Goal: Task Accomplishment & Management: Use online tool/utility

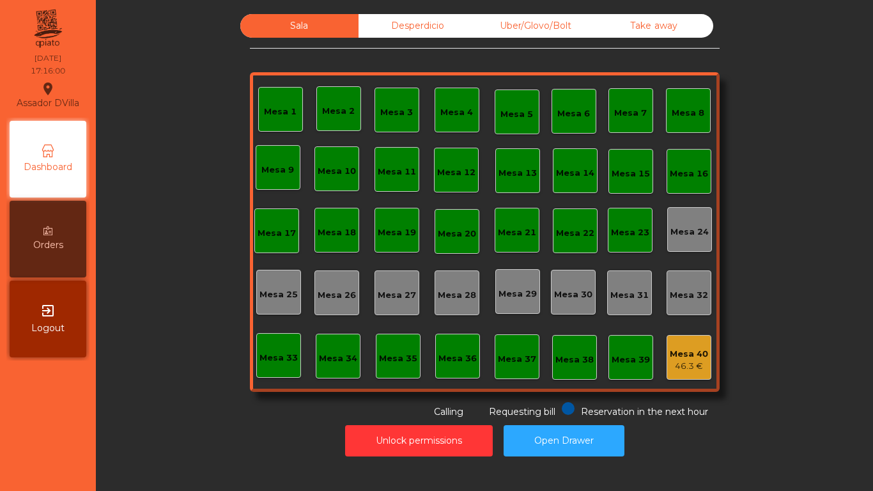
click at [210, 72] on div "Sala Desperdicio Uber/Glovo/Bolt Take away Mesa 1 Mesa 2 [GEOGRAPHIC_DATA] 4 [G…" at bounding box center [484, 216] width 742 height 404
click at [324, 116] on div "61.05 €" at bounding box center [338, 117] width 34 height 13
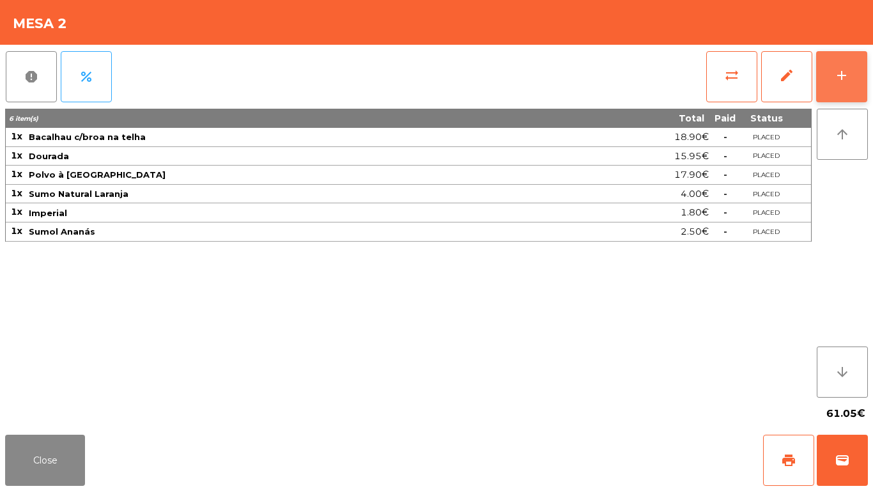
click at [859, 101] on button "add" at bounding box center [841, 76] width 51 height 51
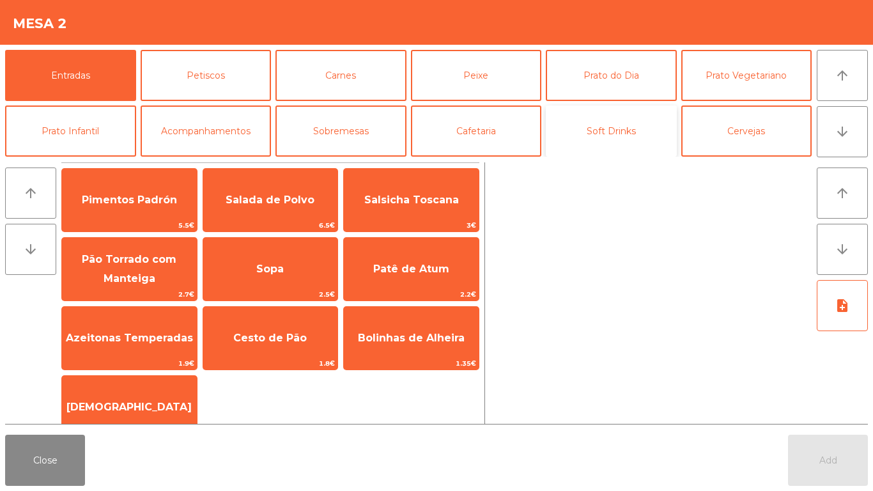
click at [658, 112] on button "Soft Drinks" at bounding box center [611, 130] width 131 height 51
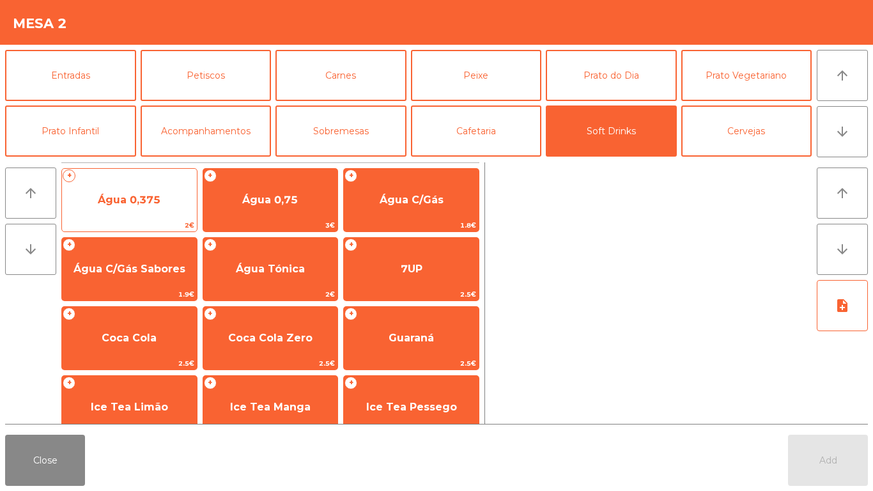
click at [176, 204] on span "Água 0,375" at bounding box center [129, 200] width 135 height 34
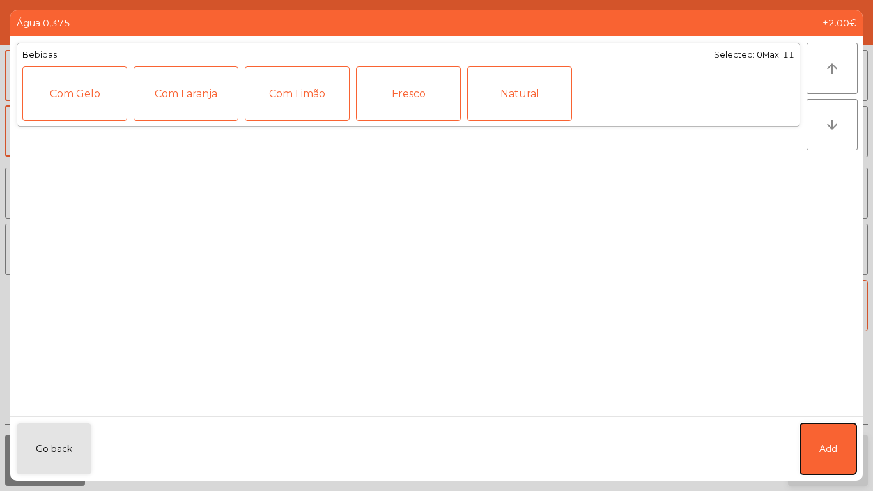
drag, startPoint x: 834, startPoint y: 438, endPoint x: 818, endPoint y: 477, distance: 42.5
click at [833, 438] on button "Add" at bounding box center [828, 448] width 56 height 51
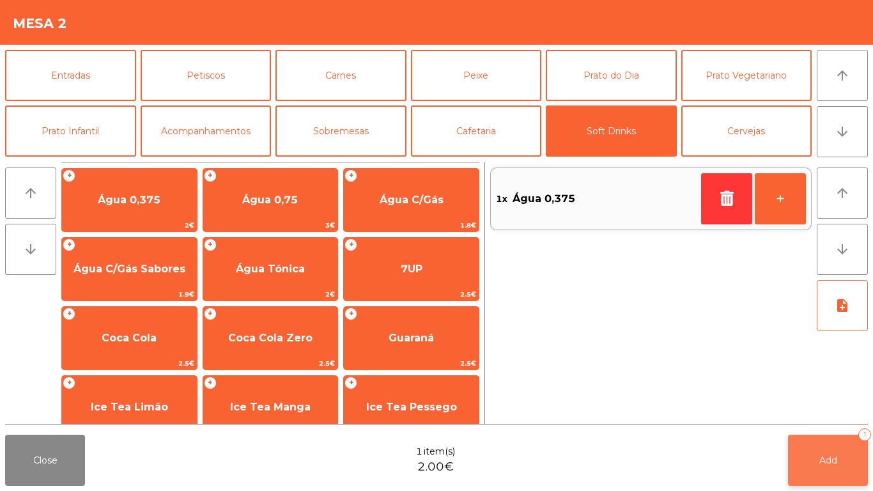
click at [818, 478] on button "Add 1" at bounding box center [828, 459] width 80 height 51
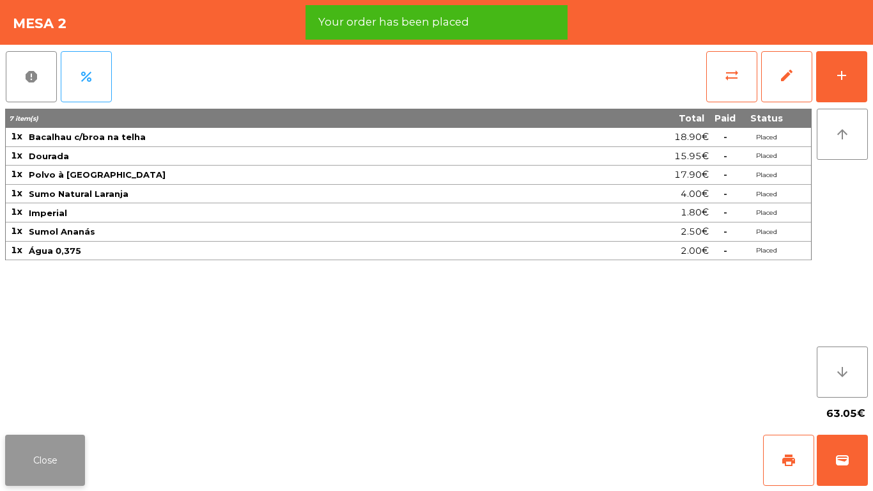
click at [43, 468] on button "Close" at bounding box center [45, 459] width 80 height 51
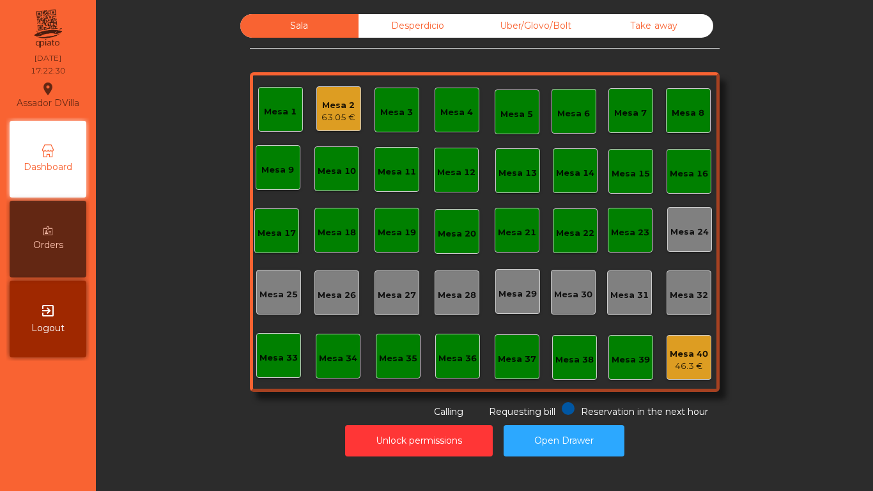
click at [325, 107] on div "Mesa 2" at bounding box center [338, 105] width 34 height 13
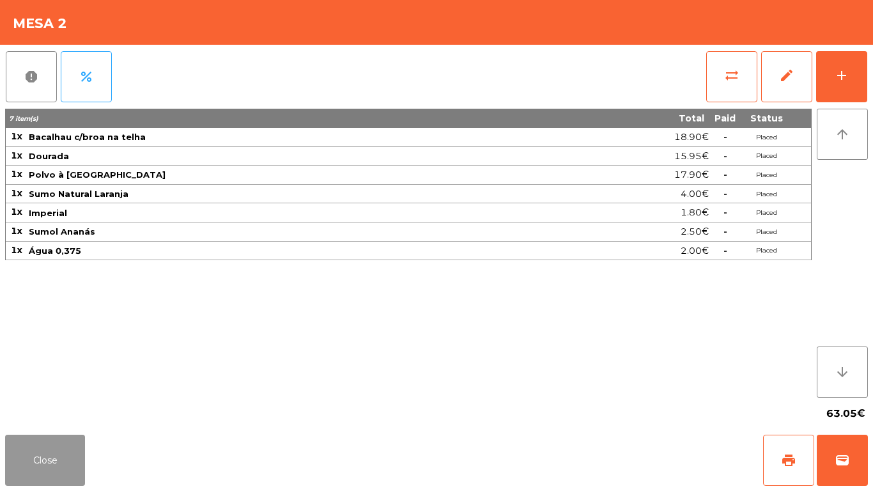
drag, startPoint x: 46, startPoint y: 473, endPoint x: 58, endPoint y: 466, distance: 13.7
click at [48, 473] on button "Close" at bounding box center [45, 459] width 80 height 51
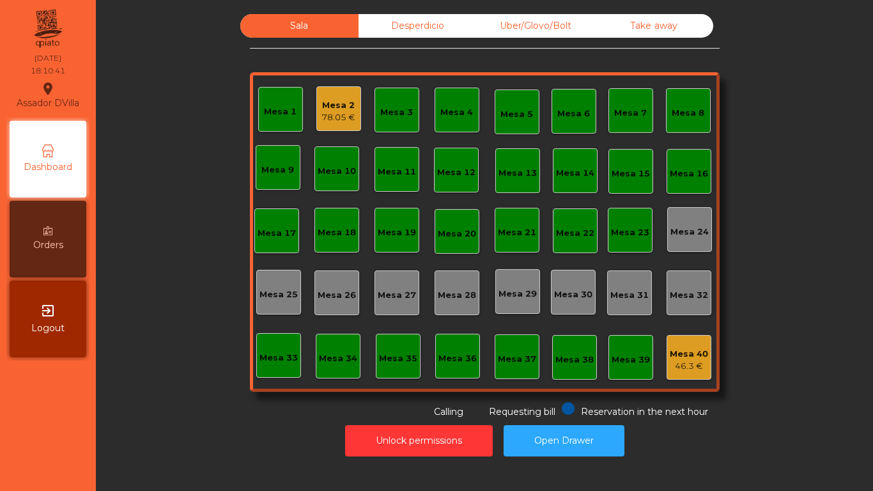
drag, startPoint x: 151, startPoint y: 395, endPoint x: 166, endPoint y: 407, distance: 19.2
click at [167, 408] on div "Sala Desperdicio Uber/Glovo/Bolt Take away Mesa 1 Mesa 2 78.05 € Mesa 3 Mesa 4 …" at bounding box center [484, 216] width 742 height 404
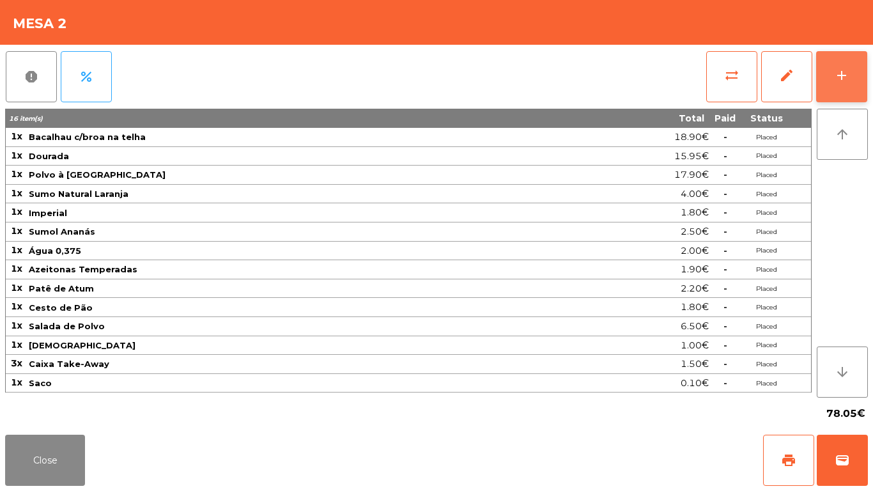
click at [834, 68] on div "add" at bounding box center [841, 75] width 15 height 15
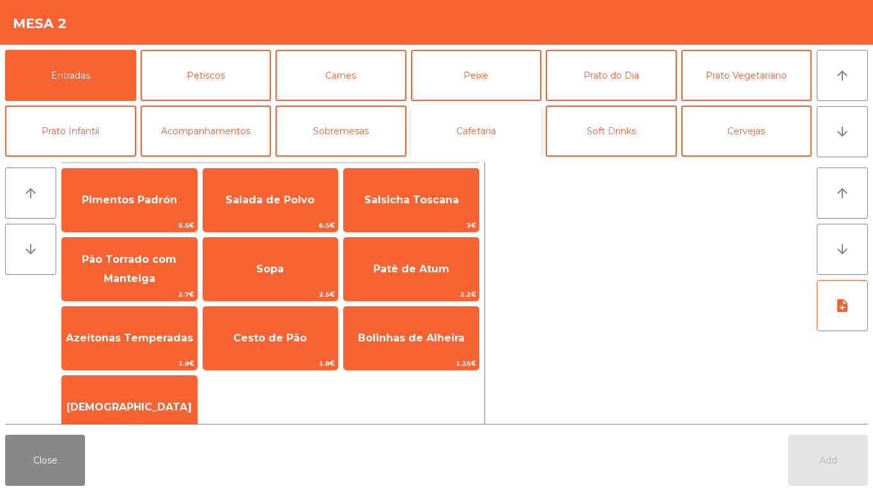
click at [482, 140] on button "Cafetaria" at bounding box center [476, 130] width 131 height 51
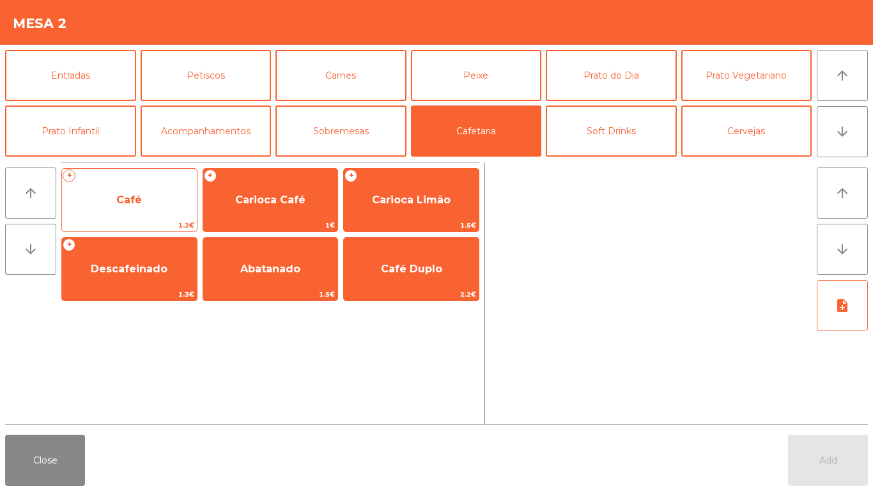
click at [110, 208] on span "Café" at bounding box center [129, 200] width 135 height 34
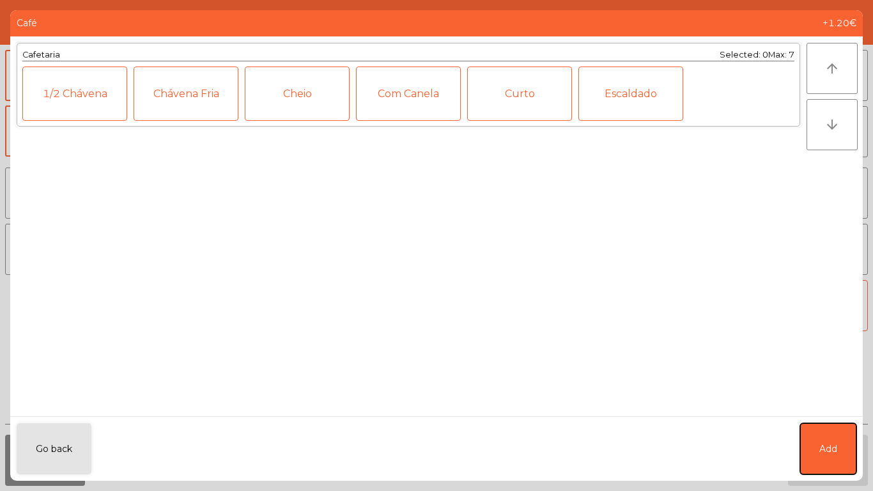
click at [826, 438] on button "Add" at bounding box center [828, 448] width 56 height 51
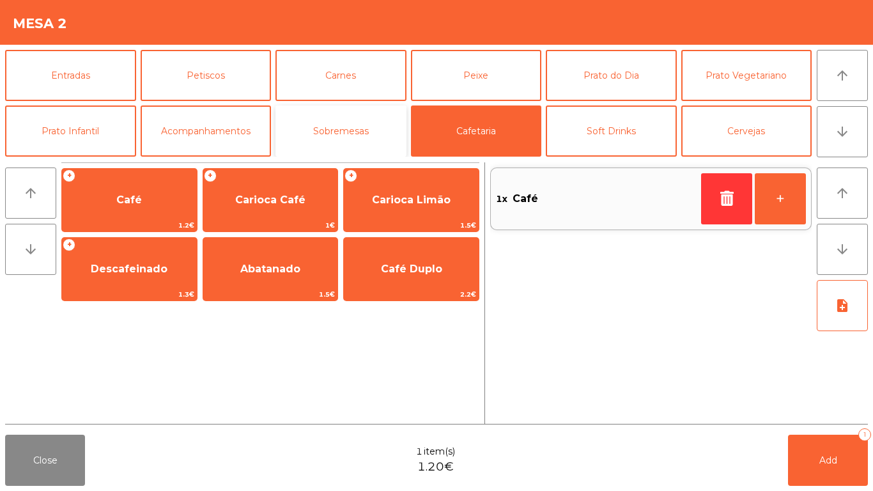
click at [342, 137] on button "Sobremesas" at bounding box center [340, 130] width 131 height 51
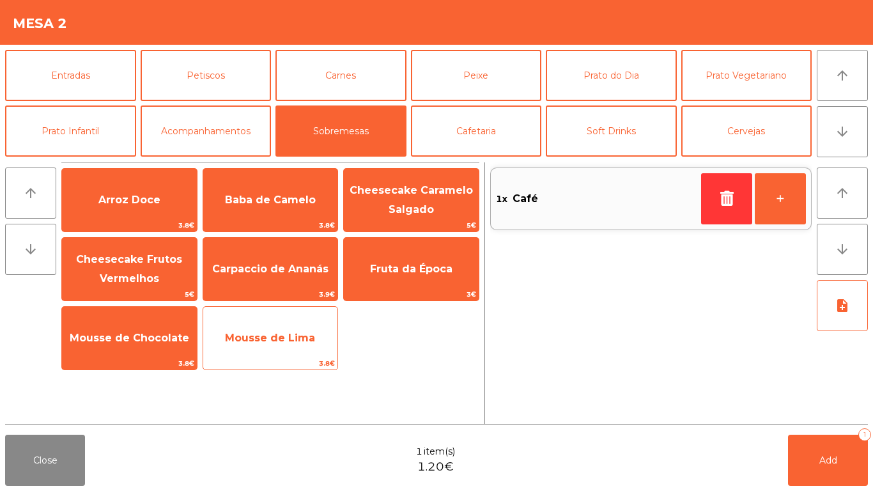
drag, startPoint x: 263, startPoint y: 347, endPoint x: 270, endPoint y: 346, distance: 6.4
click at [264, 346] on span "Mousse de Lima" at bounding box center [270, 338] width 135 height 34
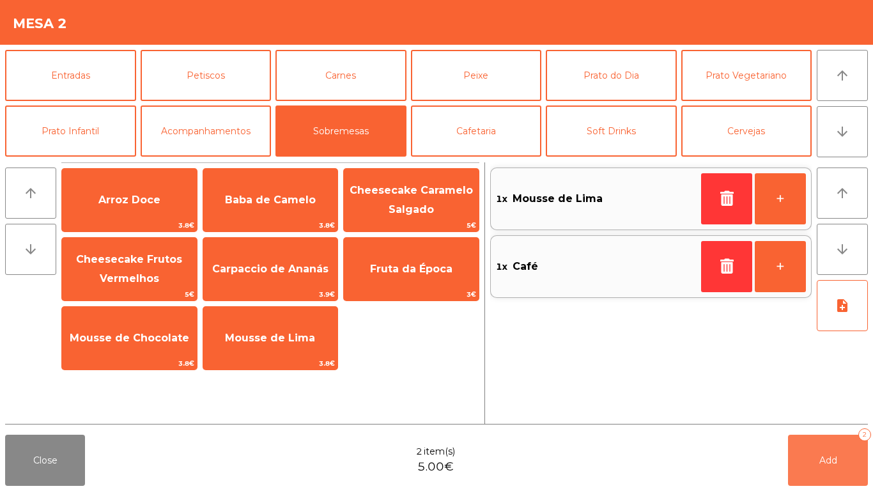
click at [840, 461] on button "Add 2" at bounding box center [828, 459] width 80 height 51
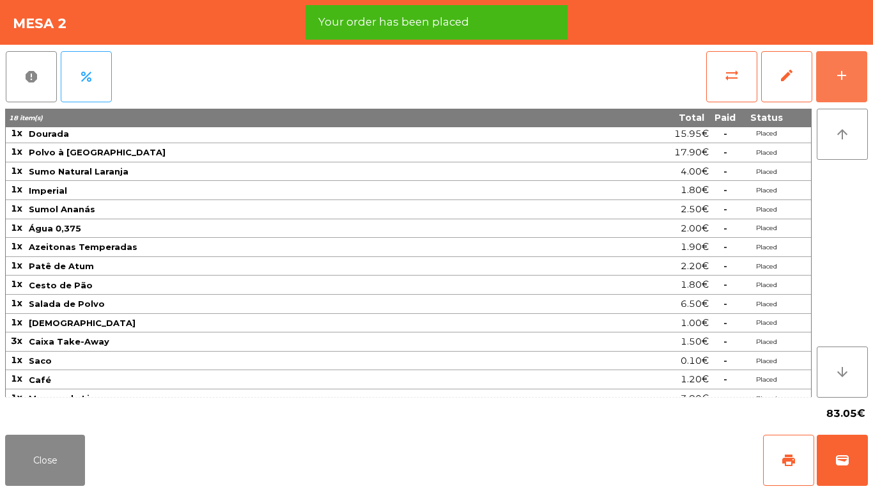
scroll to position [34, 0]
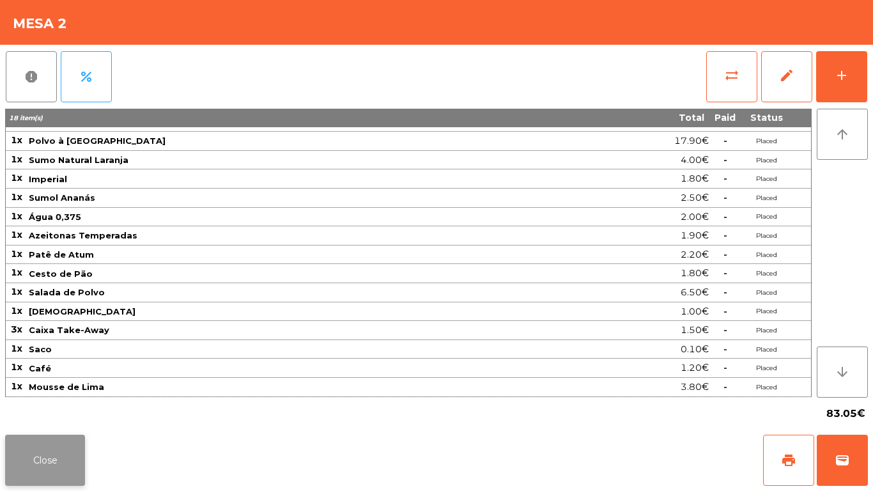
click at [54, 450] on button "Close" at bounding box center [45, 459] width 80 height 51
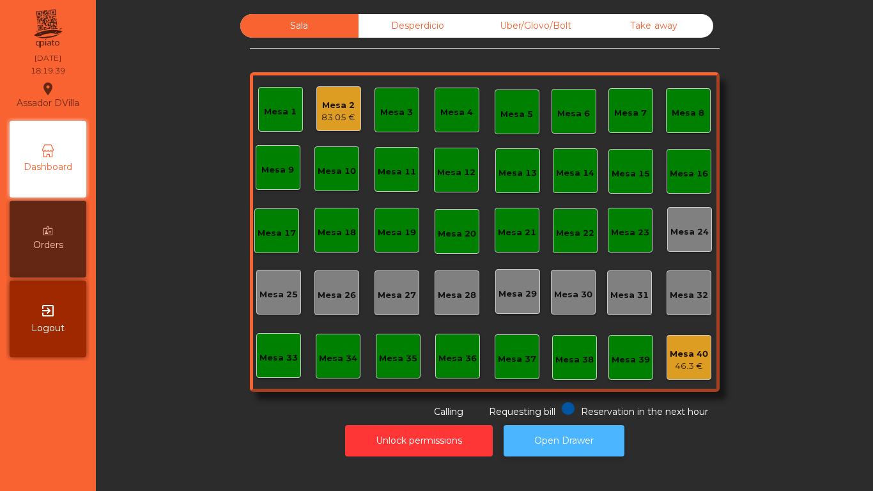
click at [572, 428] on button "Open Drawer" at bounding box center [563, 440] width 121 height 31
